Goal: Check status: Check status

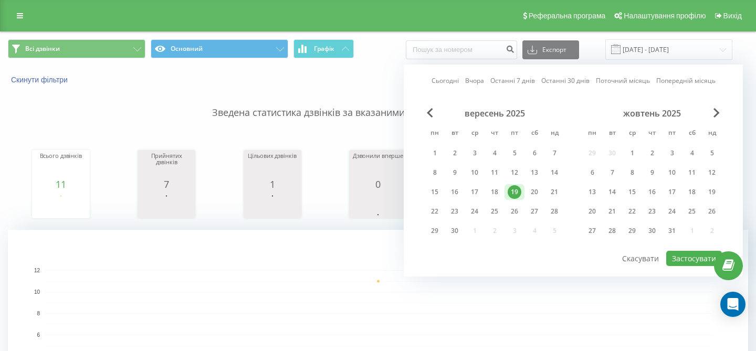
click at [623, 84] on link "Поточний місяць" at bounding box center [623, 81] width 54 height 10
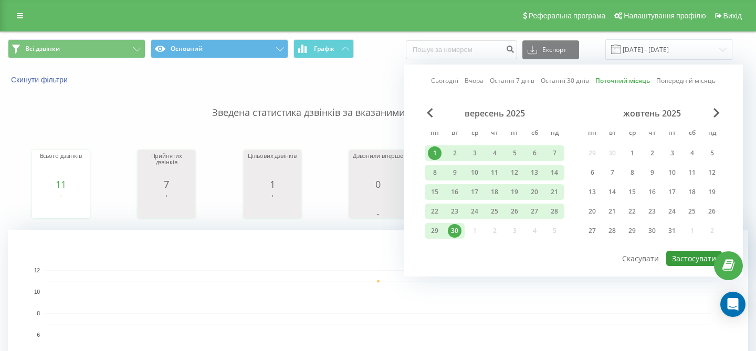
click at [684, 263] on button "Застосувати" at bounding box center [694, 258] width 56 height 15
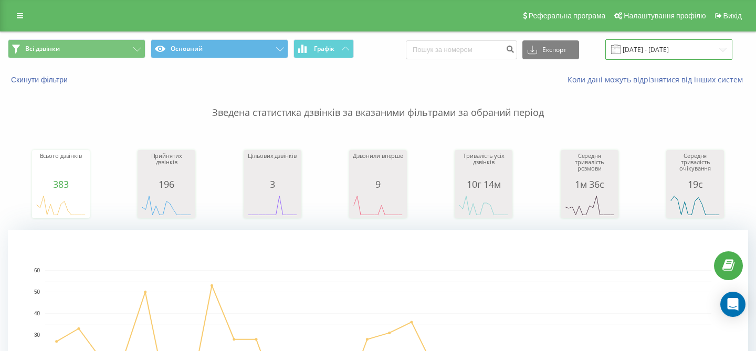
click at [666, 50] on input "[DATE] - [DATE]" at bounding box center [668, 49] width 127 height 20
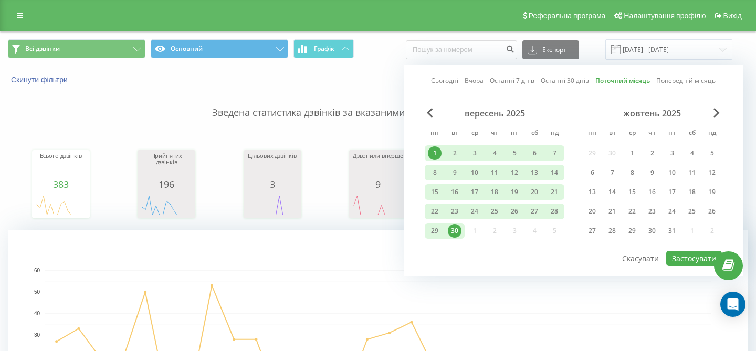
click at [673, 80] on link "Попередній місяць" at bounding box center [685, 81] width 59 height 10
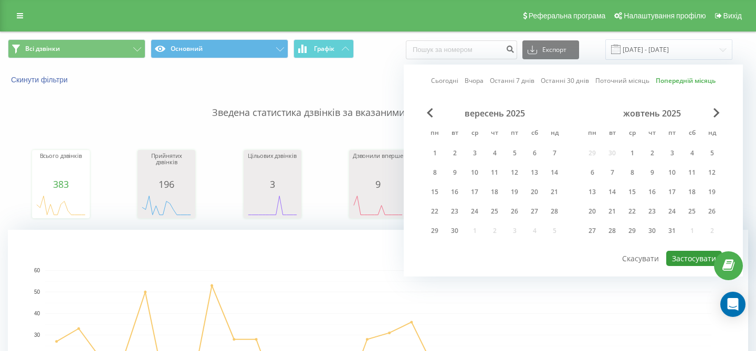
click at [700, 259] on button "Застосувати" at bounding box center [694, 258] width 56 height 15
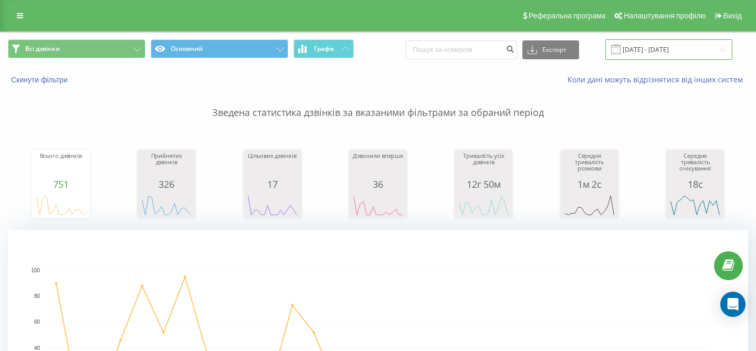
click at [671, 51] on input "[DATE] - [DATE]" at bounding box center [668, 49] width 127 height 20
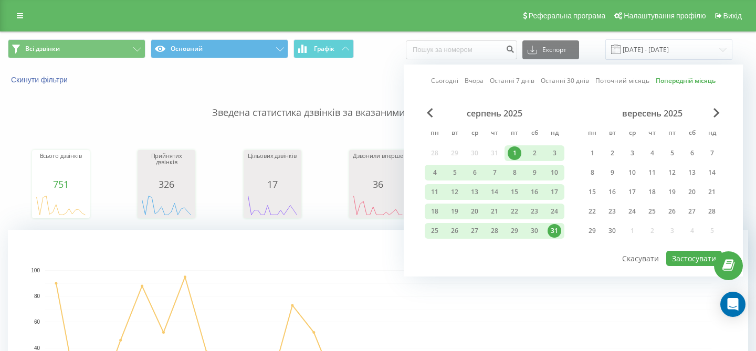
click at [621, 79] on link "Поточний місяць" at bounding box center [622, 81] width 54 height 10
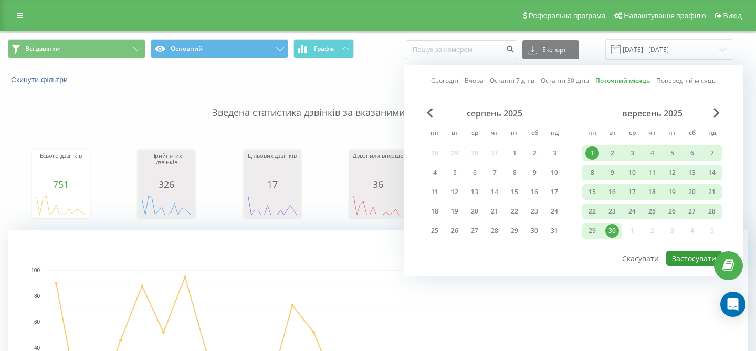
click at [686, 260] on button "Застосувати" at bounding box center [694, 258] width 56 height 15
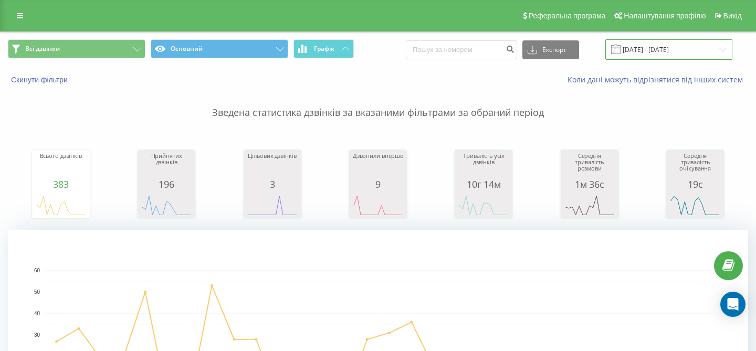
click at [643, 52] on input "[DATE] - [DATE]" at bounding box center [668, 49] width 127 height 20
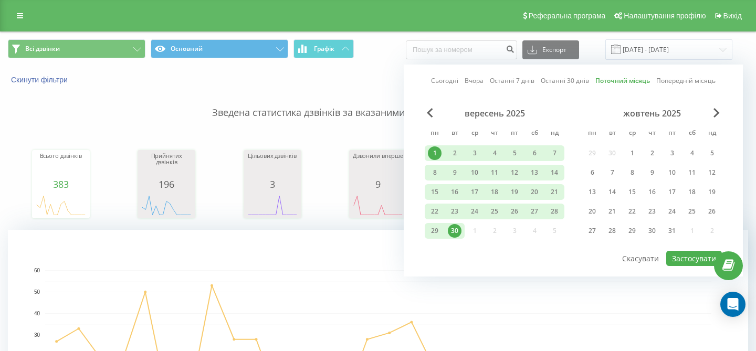
click at [683, 80] on link "Попередній місяць" at bounding box center [685, 81] width 59 height 10
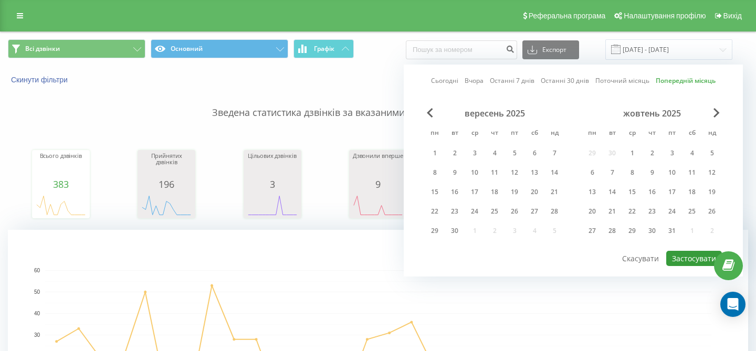
click at [694, 251] on button "Застосувати" at bounding box center [694, 258] width 56 height 15
click at [0, 0] on div at bounding box center [0, 0] width 0 height 0
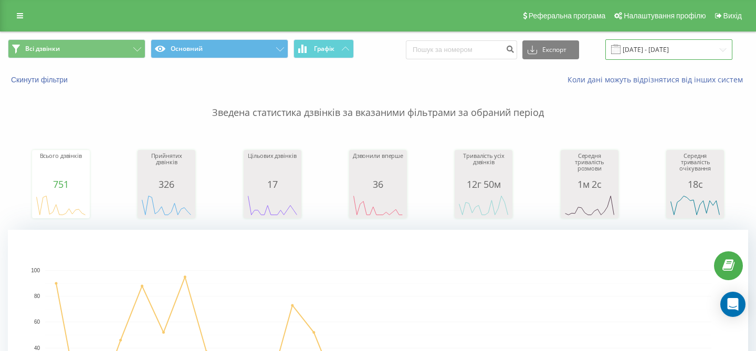
click at [651, 47] on input "[DATE] - [DATE]" at bounding box center [668, 49] width 127 height 20
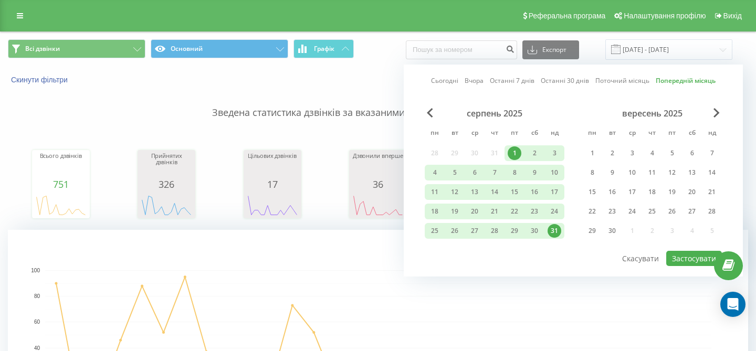
click at [630, 81] on link "Поточний місяць" at bounding box center [622, 81] width 54 height 10
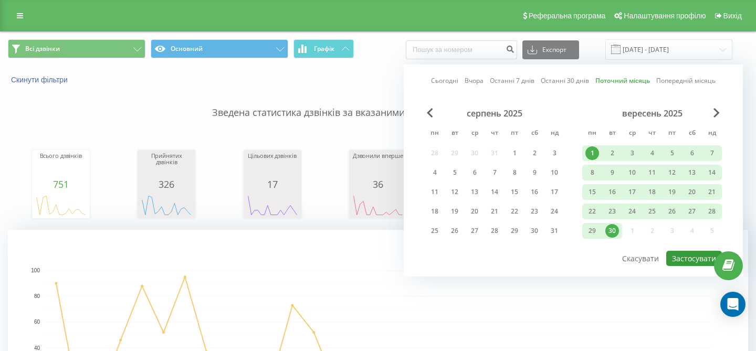
click at [683, 260] on button "Застосувати" at bounding box center [694, 258] width 56 height 15
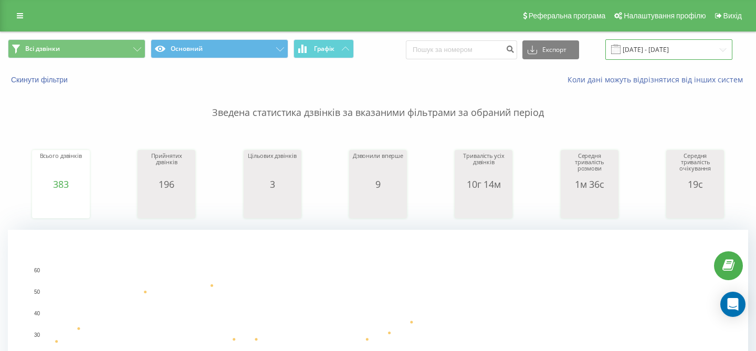
click at [644, 55] on input "[DATE] - [DATE]" at bounding box center [668, 49] width 127 height 20
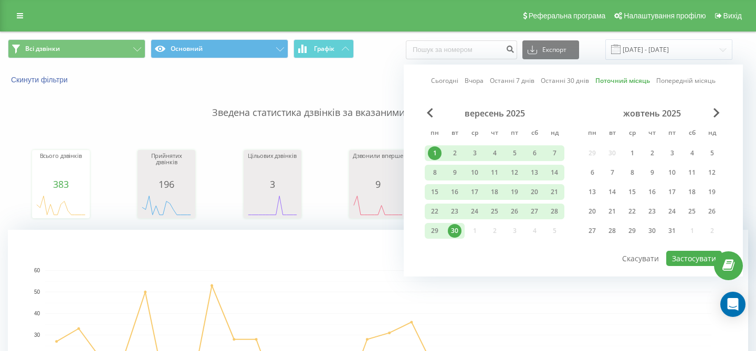
click at [442, 86] on div "Сьогодні Вчора Останні 7 днів Останні 30 днів Поточний місяць Попередній місяць" at bounding box center [573, 81] width 284 height 10
click at [451, 82] on link "Сьогодні" at bounding box center [444, 81] width 27 height 10
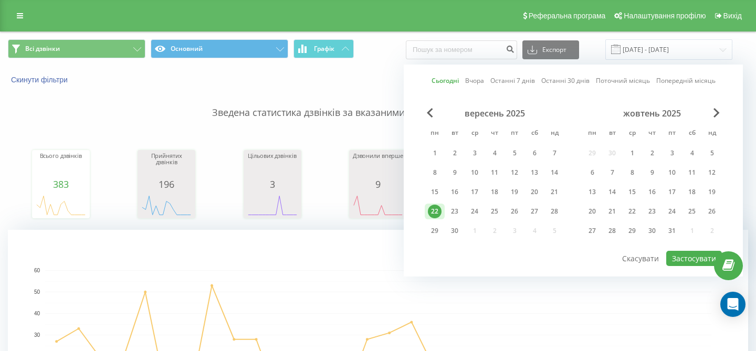
click at [619, 81] on link "Поточний місяць" at bounding box center [623, 81] width 54 height 10
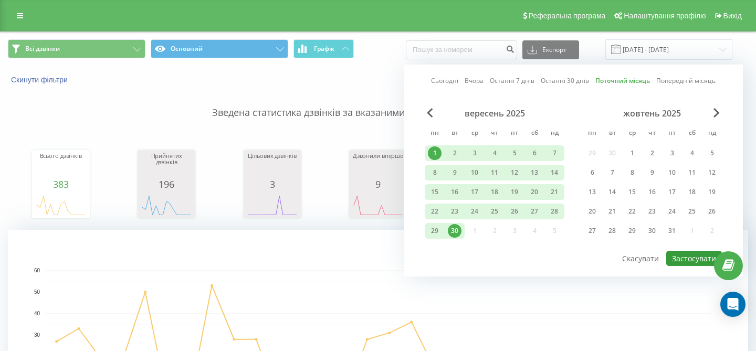
click at [695, 255] on button "Застосувати" at bounding box center [694, 258] width 56 height 15
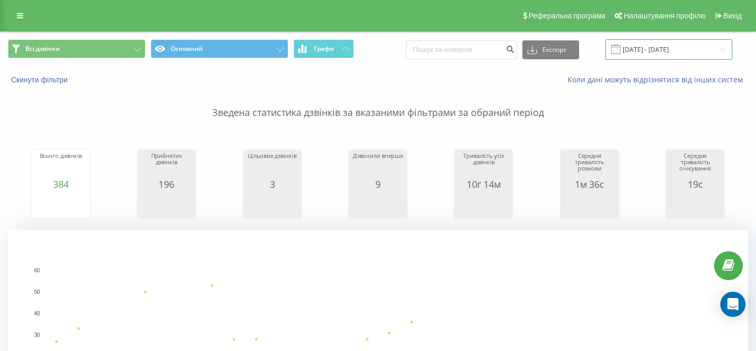
click at [636, 44] on input "[DATE] - [DATE]" at bounding box center [668, 49] width 127 height 20
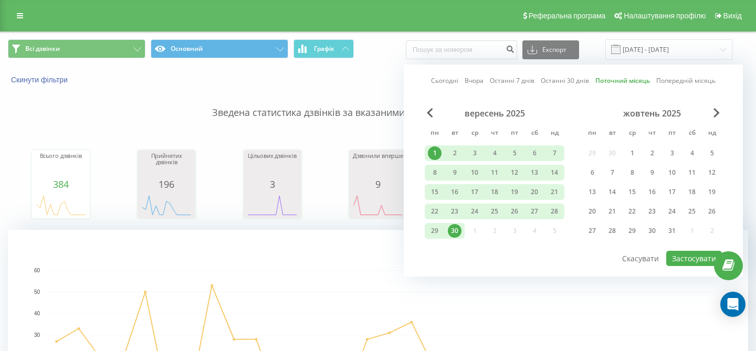
click at [454, 81] on link "Сьогодні" at bounding box center [444, 81] width 27 height 10
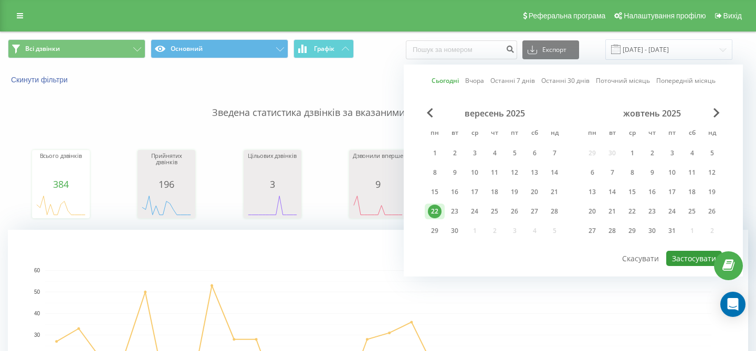
click at [687, 255] on button "Застосувати" at bounding box center [694, 258] width 56 height 15
type input "[DATE] - [DATE]"
